Goal: Contribute content: Add original content to the website for others to see

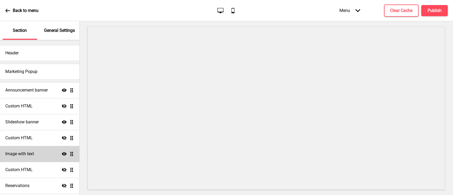
click at [62, 155] on icon at bounding box center [64, 153] width 5 height 3
click at [62, 155] on icon "Hide" at bounding box center [64, 153] width 5 height 5
click at [42, 153] on div "Image with text Show Drag" at bounding box center [39, 154] width 79 height 16
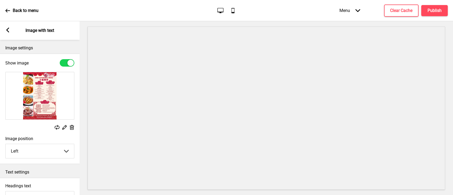
click at [56, 127] on rect at bounding box center [57, 127] width 5 height 5
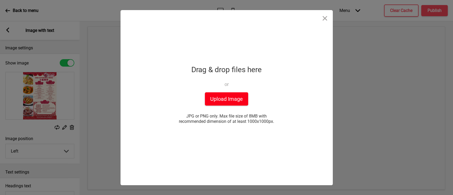
click at [238, 96] on button "Upload Image" at bounding box center [226, 98] width 43 height 13
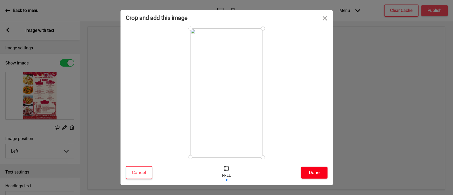
click at [314, 175] on button "Done" at bounding box center [314, 173] width 27 height 12
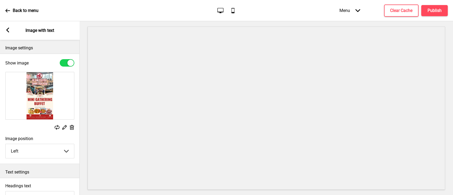
click at [445, 16] on div "Menu Arrow down Product Page Store Information Checkout Thank you Terms & Condi…" at bounding box center [382, 11] width 129 height 16
click at [441, 12] on button "Publish" at bounding box center [434, 10] width 27 height 11
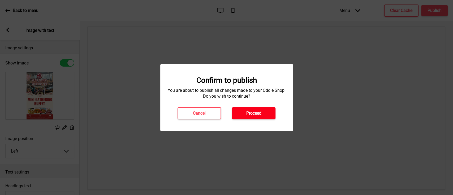
click at [268, 118] on button "Proceed" at bounding box center [253, 113] width 43 height 12
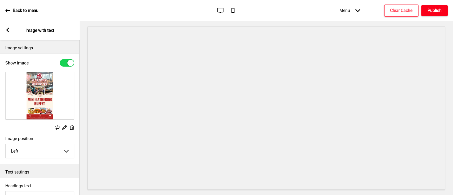
click at [439, 14] on button "Publish" at bounding box center [434, 10] width 27 height 11
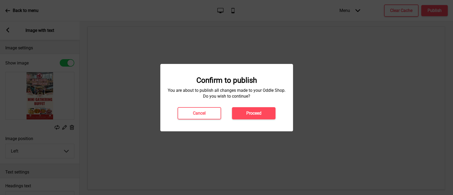
click at [257, 107] on button "Proceed" at bounding box center [253, 113] width 43 height 12
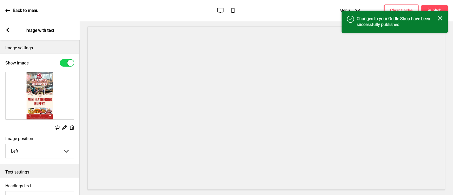
click at [4, 9] on div "Back to menu Desktop Mobile Menu Arrow down Product Page Store Information Chec…" at bounding box center [226, 10] width 453 height 21
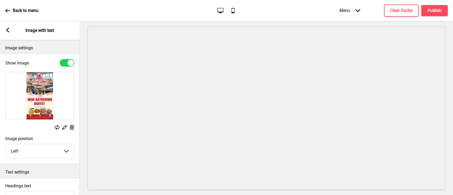
click at [7, 9] on icon at bounding box center [7, 10] width 5 height 3
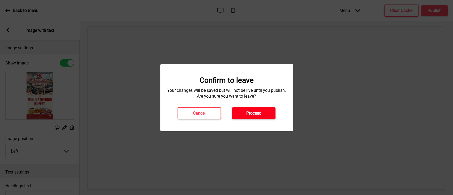
click at [256, 107] on button "Proceed" at bounding box center [253, 113] width 43 height 12
